Goal: Navigation & Orientation: Find specific page/section

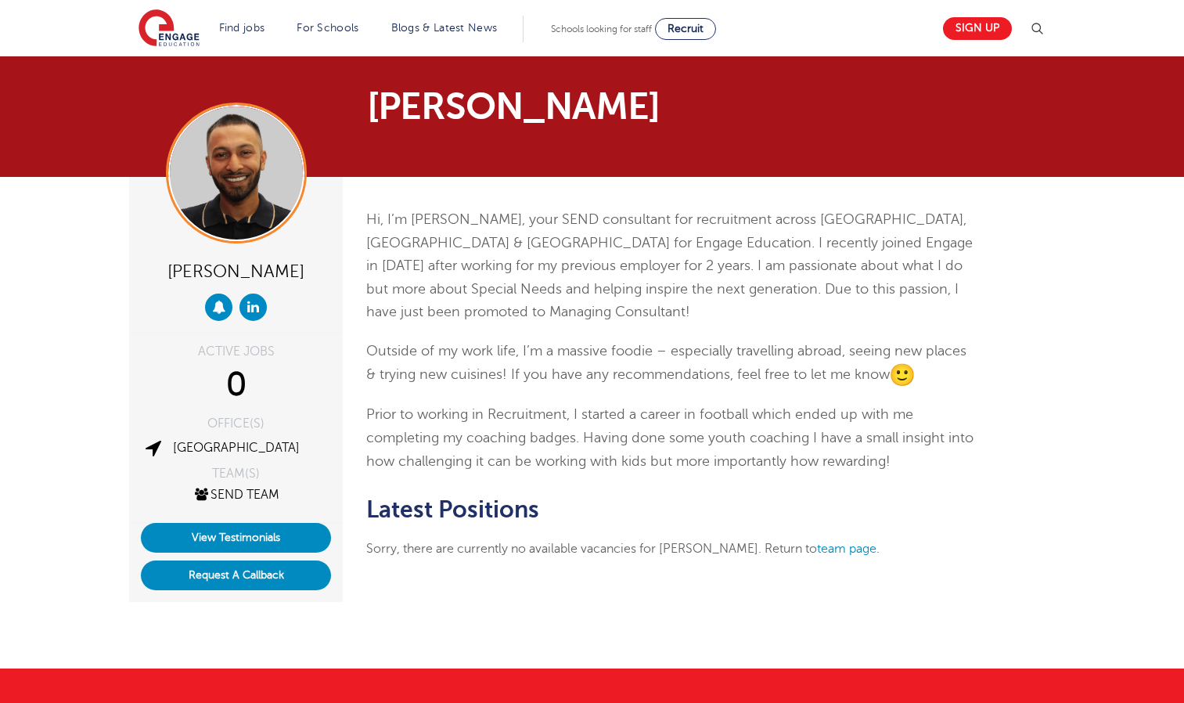
scroll to position [353, 0]
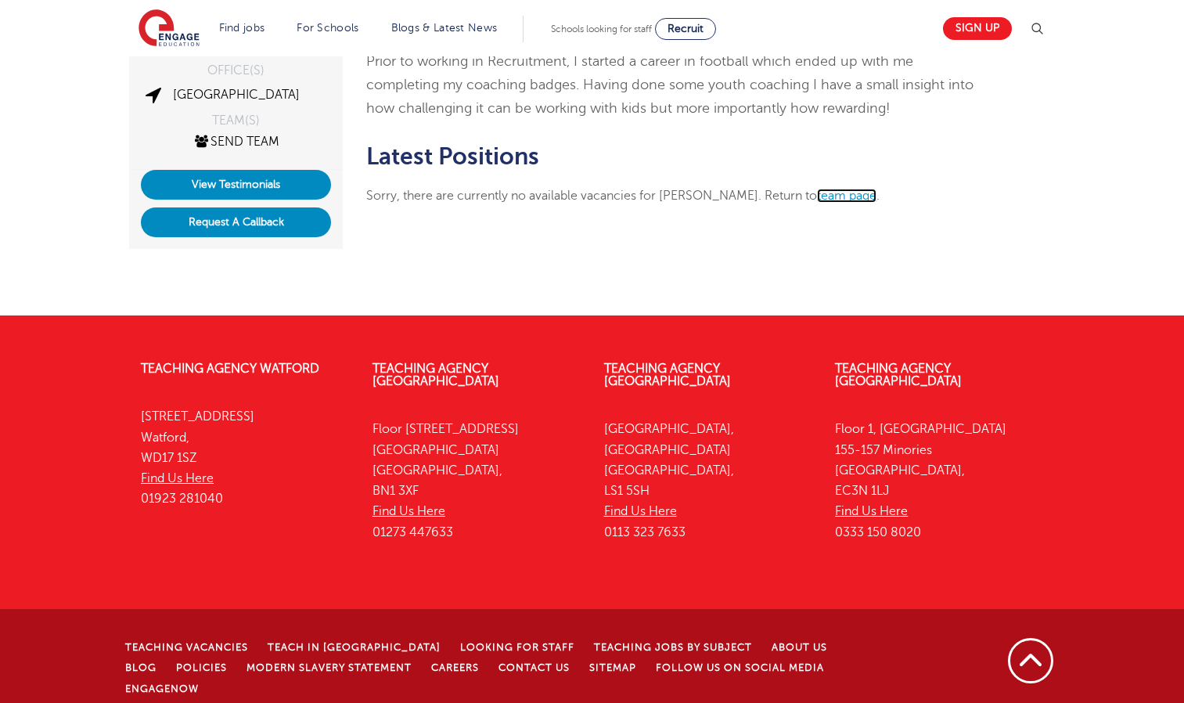
click at [817, 193] on link "team page" at bounding box center [846, 196] width 59 height 14
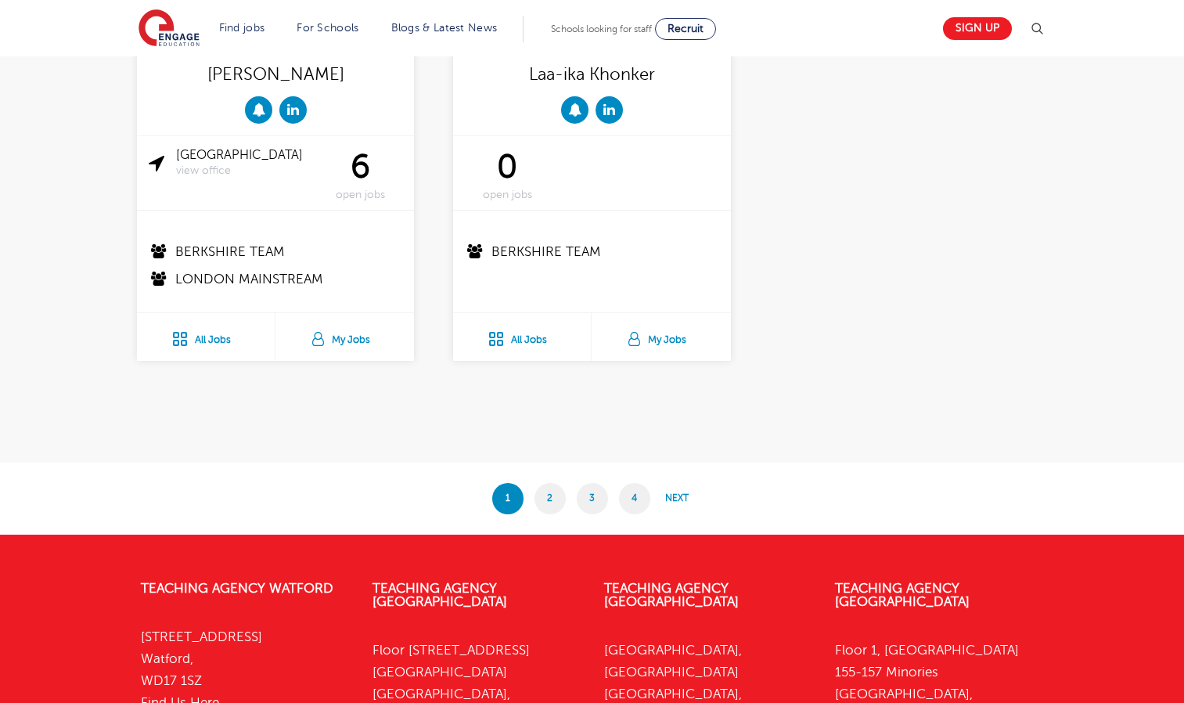
scroll to position [3038, 0]
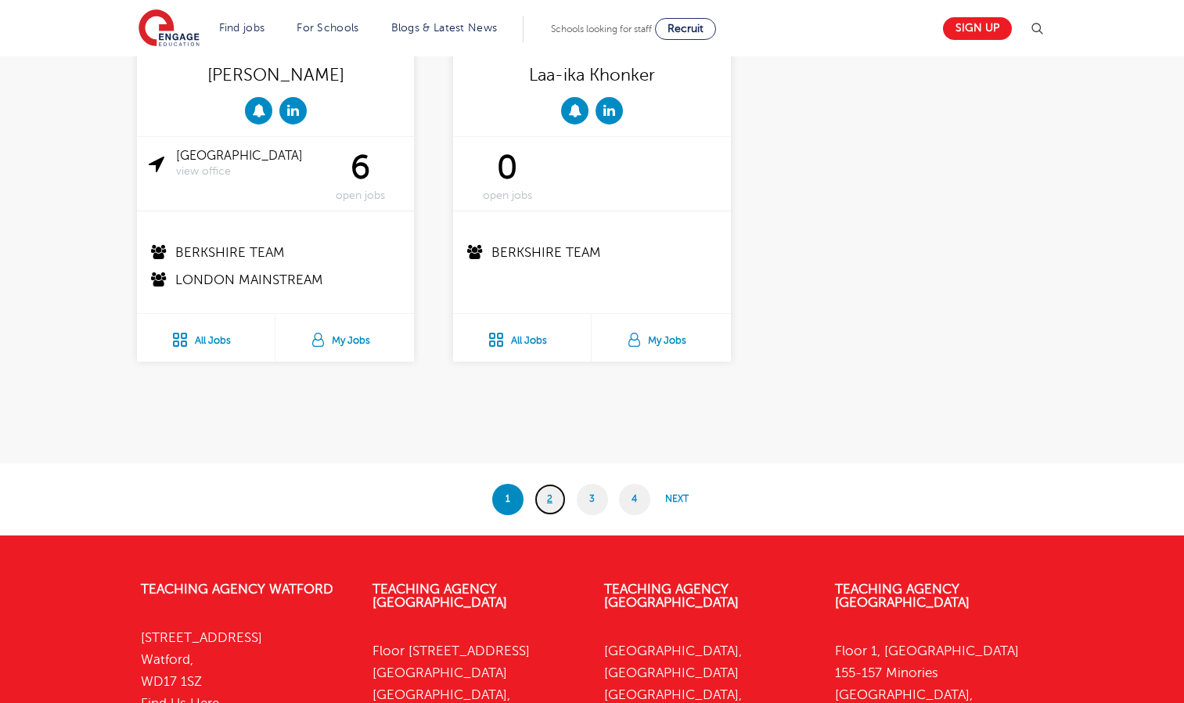
click at [551, 498] on link "2" at bounding box center [550, 499] width 31 height 31
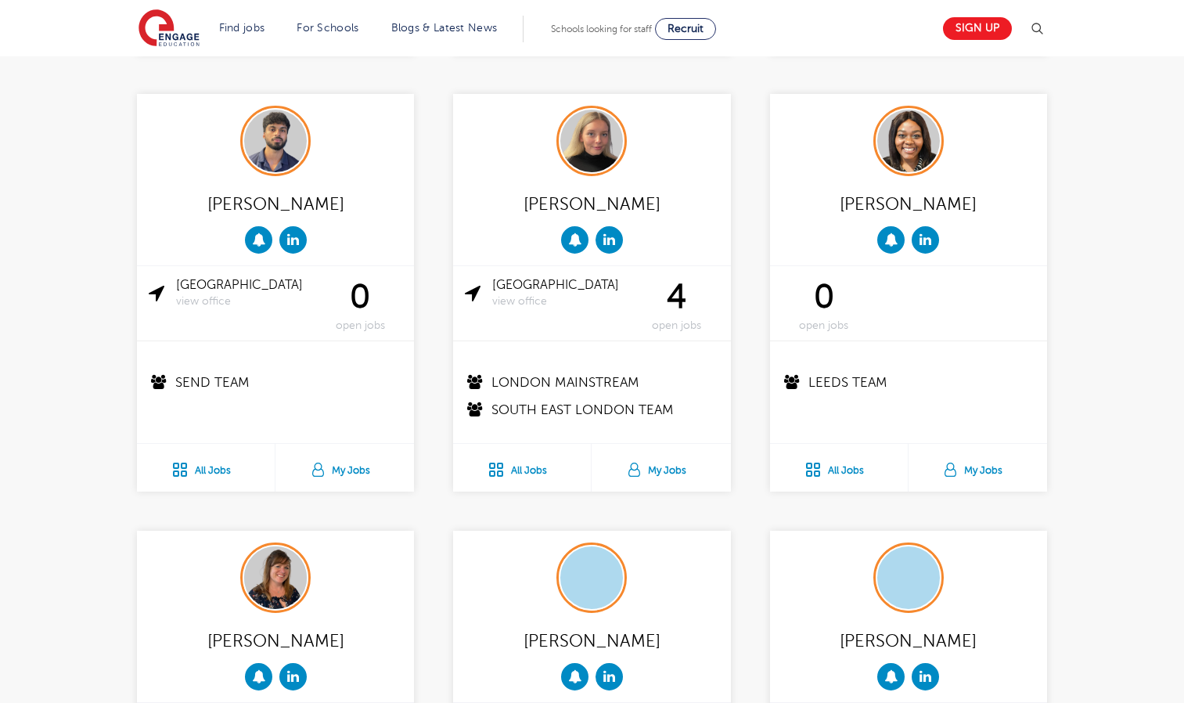
scroll to position [805, 0]
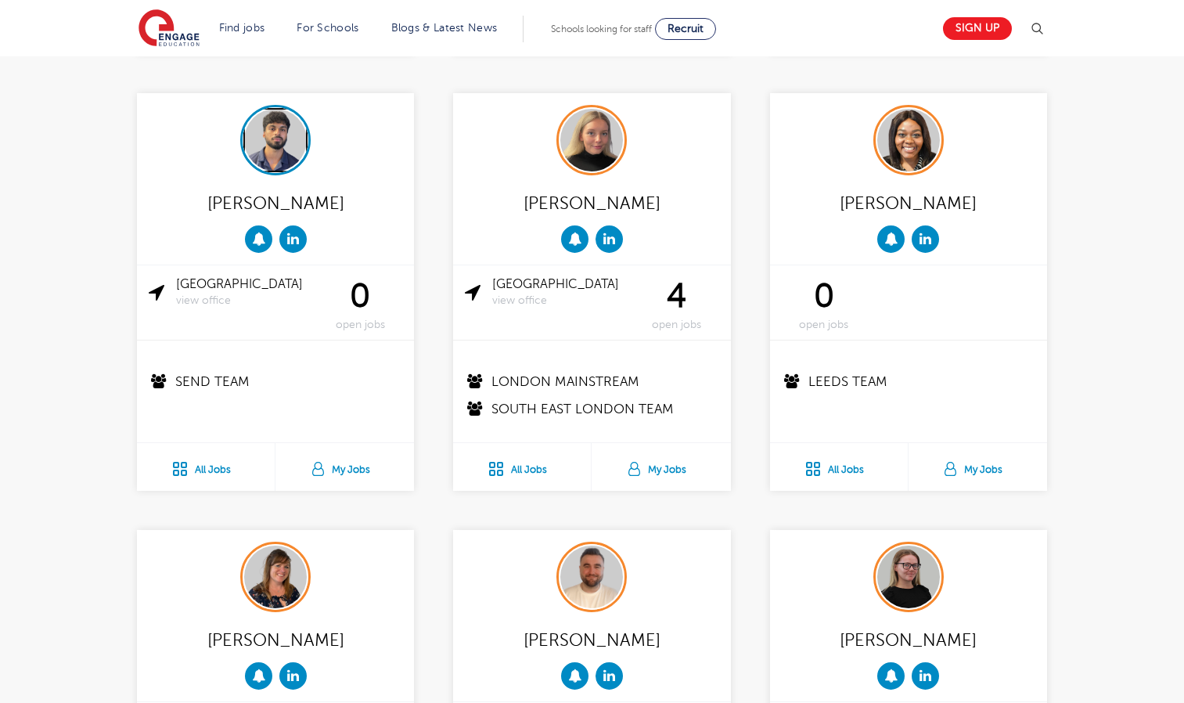
click at [281, 151] on img at bounding box center [275, 140] width 63 height 63
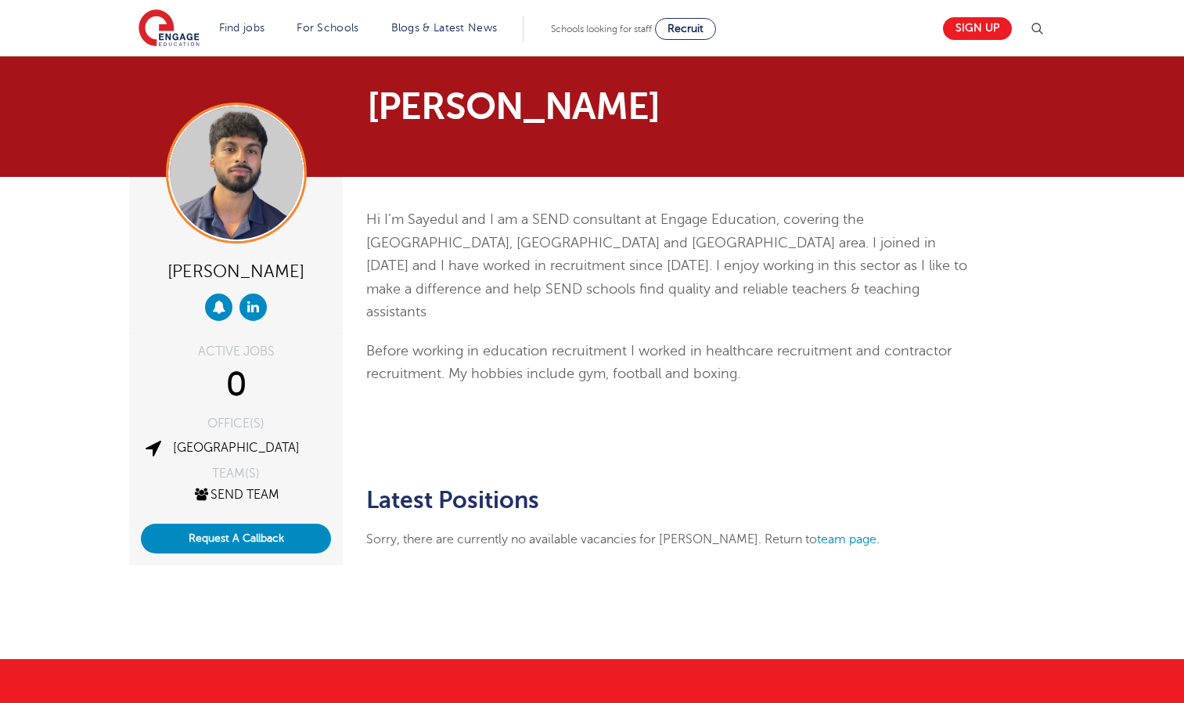
click at [304, 276] on div "[PERSON_NAME]" at bounding box center [236, 270] width 190 height 31
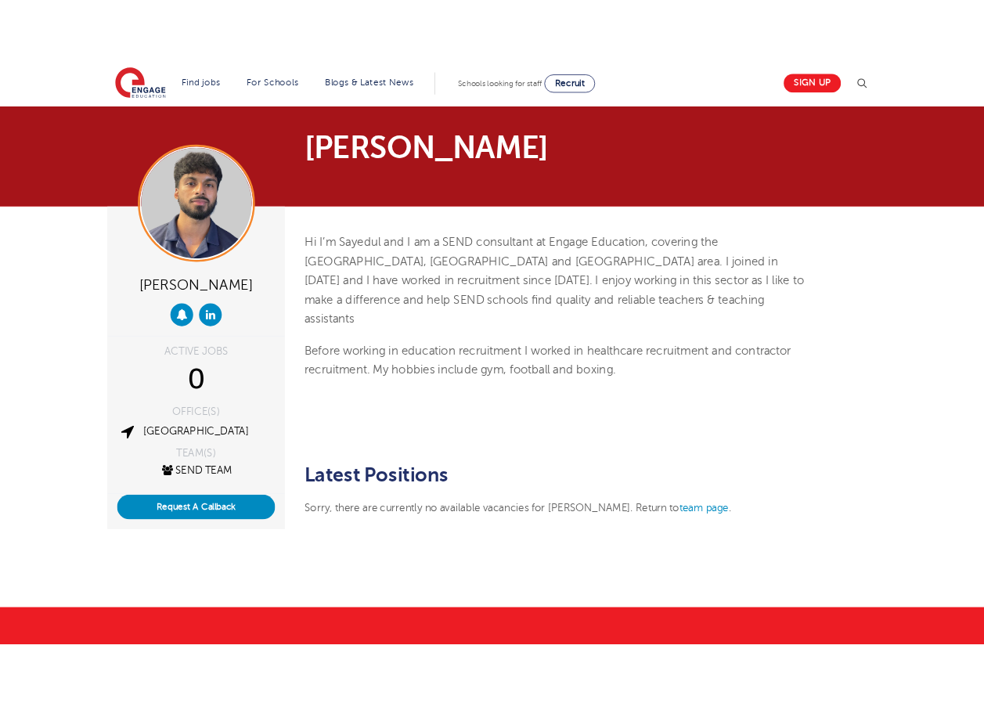
scroll to position [9, 0]
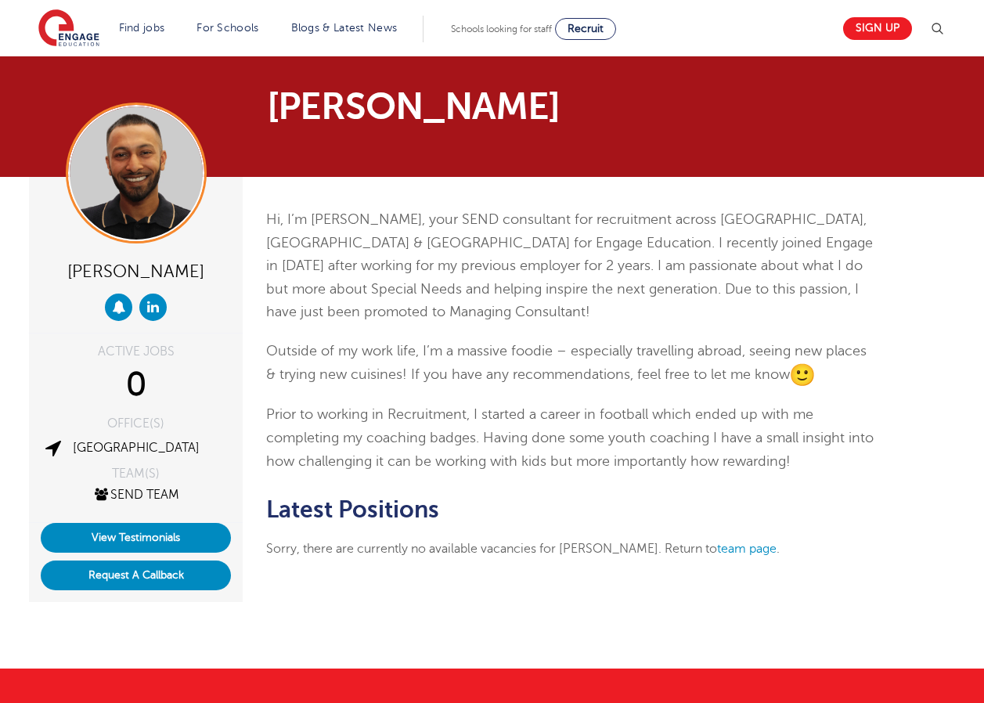
click at [436, 1] on section "Find jobs All vacancies We have one of the UK's largest database. and with hund…" at bounding box center [435, 28] width 795 height 57
